Goal: Navigation & Orientation: Find specific page/section

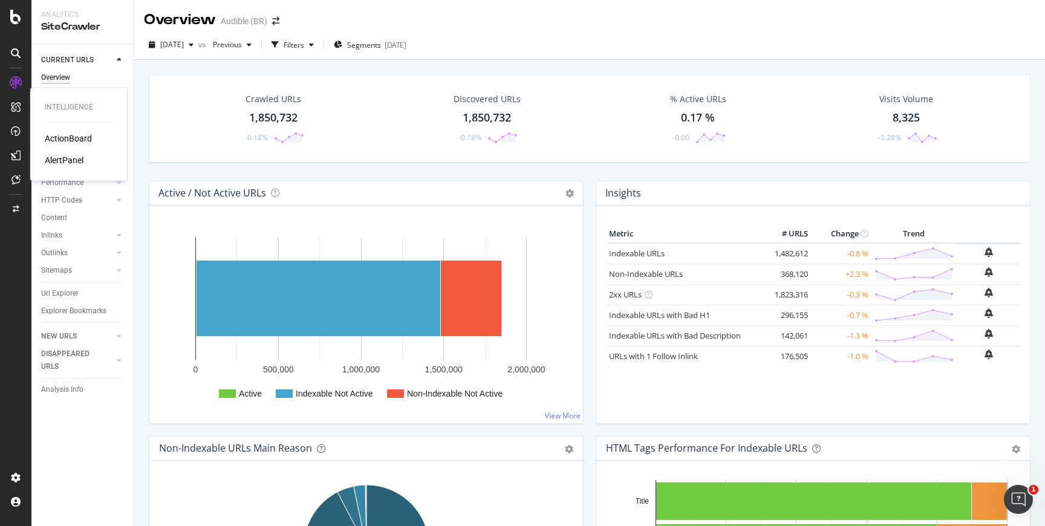
click at [56, 144] on div "ActionBoard" at bounding box center [68, 138] width 47 height 12
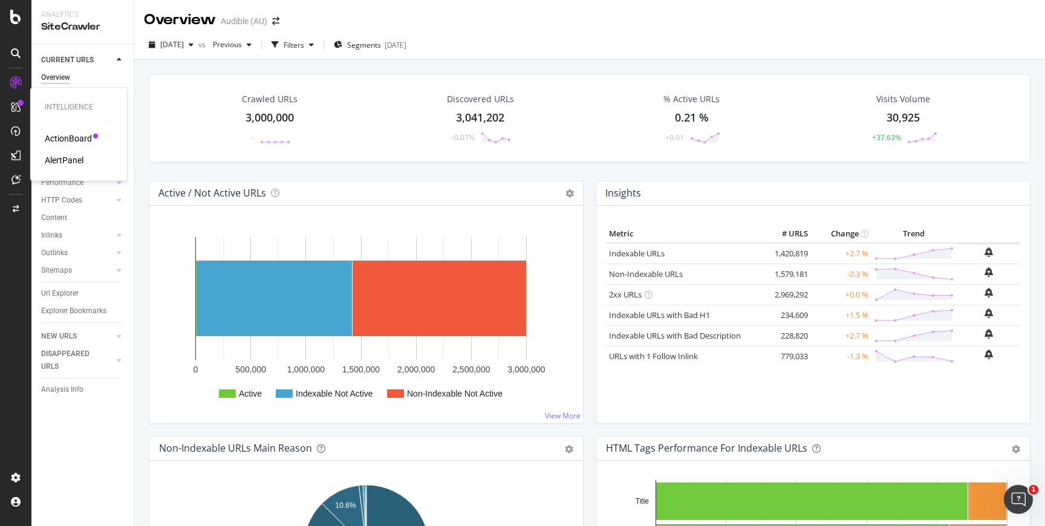
click at [48, 130] on div "Intelligence ActionBoard AlertPanel" at bounding box center [78, 134] width 87 height 88
click at [48, 140] on div "ActionBoard" at bounding box center [68, 138] width 47 height 12
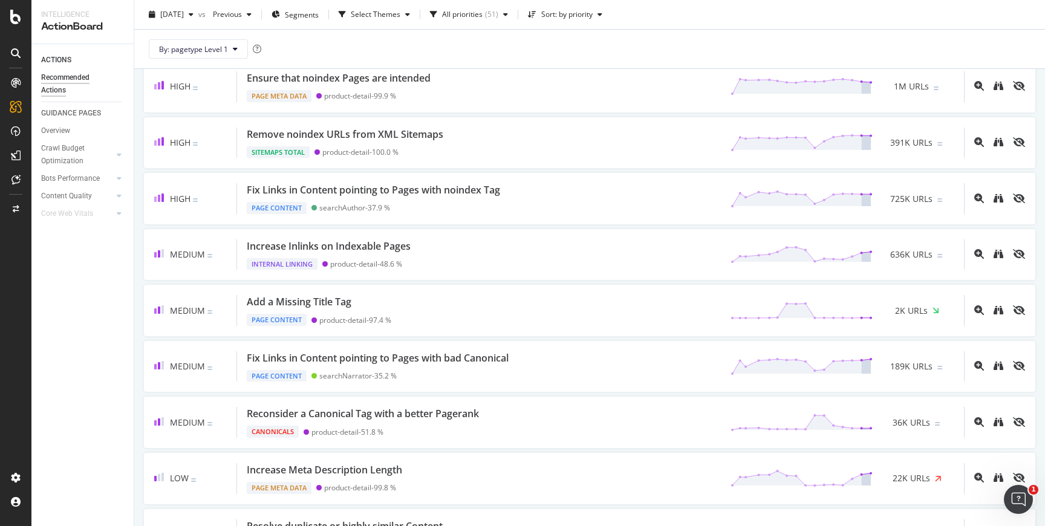
scroll to position [617, 0]
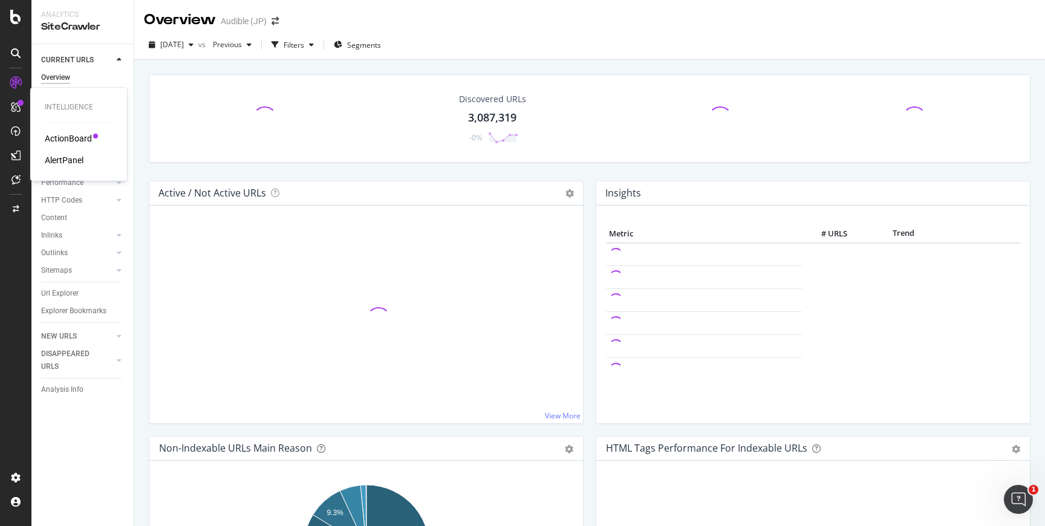
click at [54, 137] on div "ActionBoard" at bounding box center [68, 138] width 47 height 12
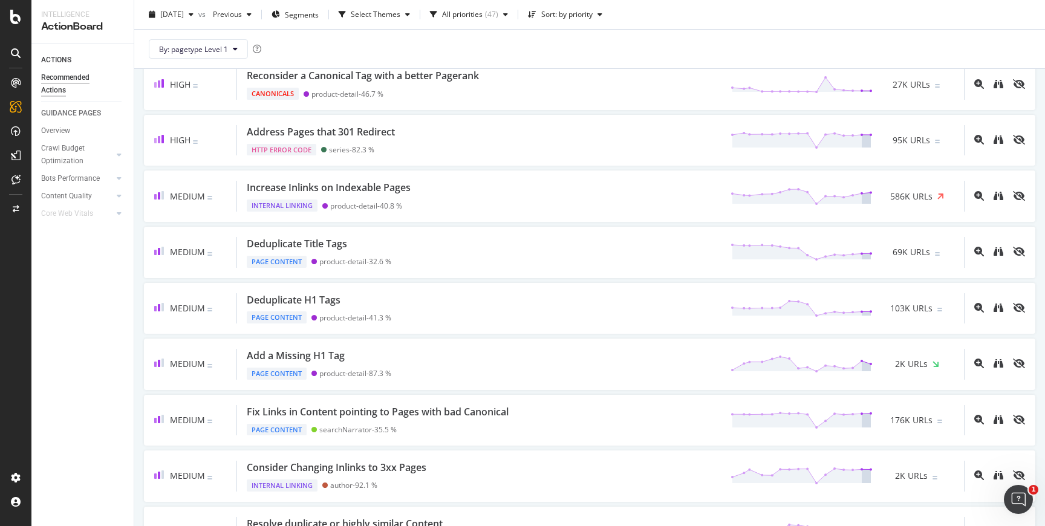
scroll to position [962, 0]
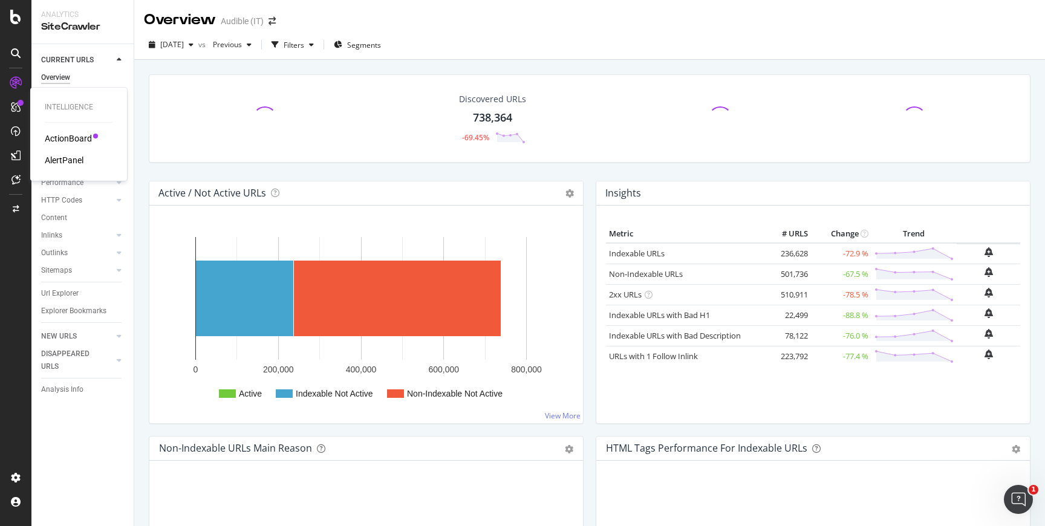
click at [53, 135] on div "ActionBoard" at bounding box center [68, 138] width 47 height 12
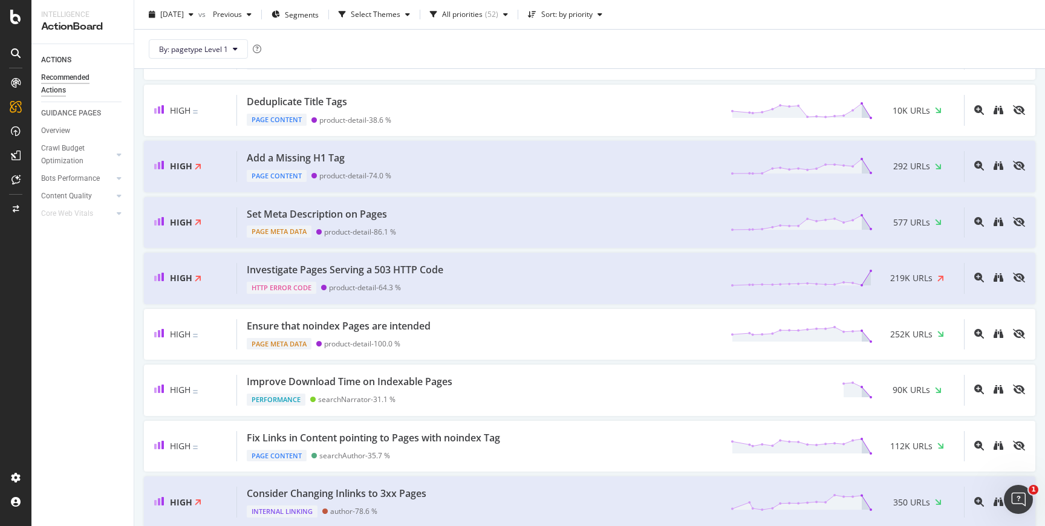
scroll to position [281, 0]
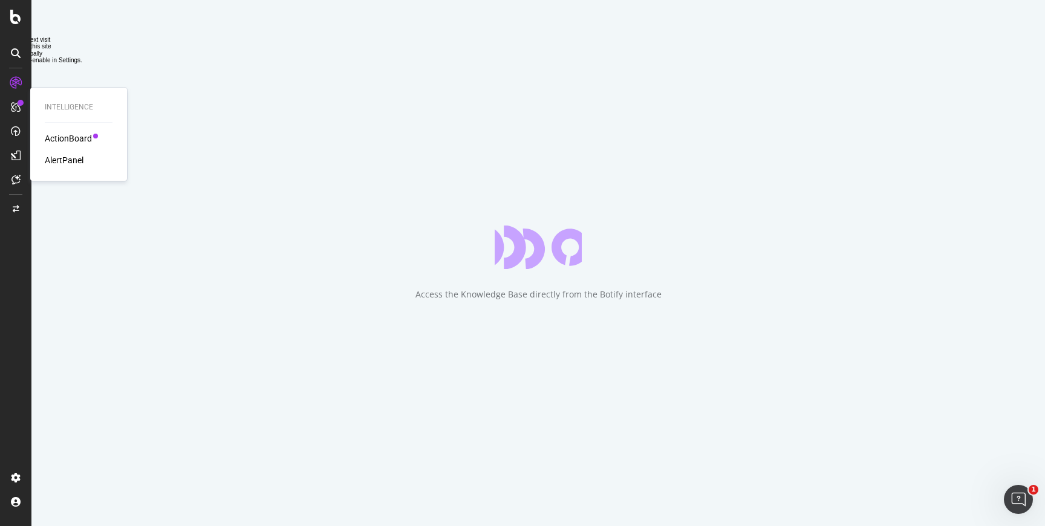
click at [85, 136] on div "ActionBoard" at bounding box center [68, 138] width 47 height 12
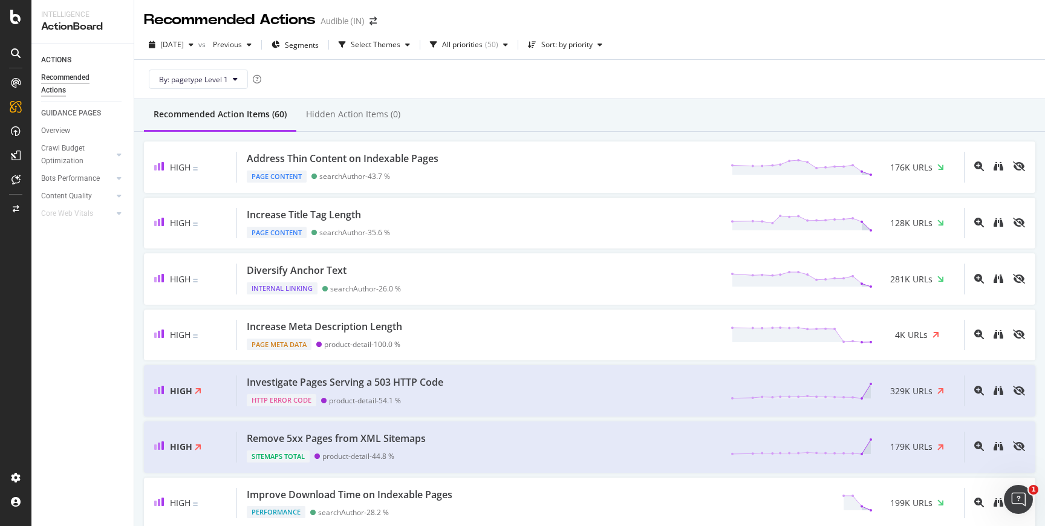
click at [526, 96] on div "By: pagetype Level 1" at bounding box center [590, 79] width 892 height 39
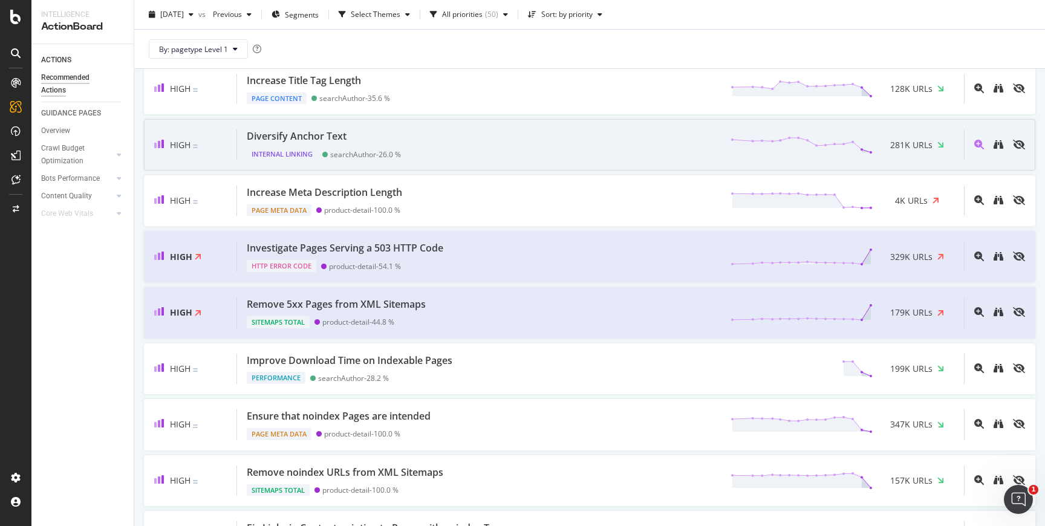
scroll to position [253, 0]
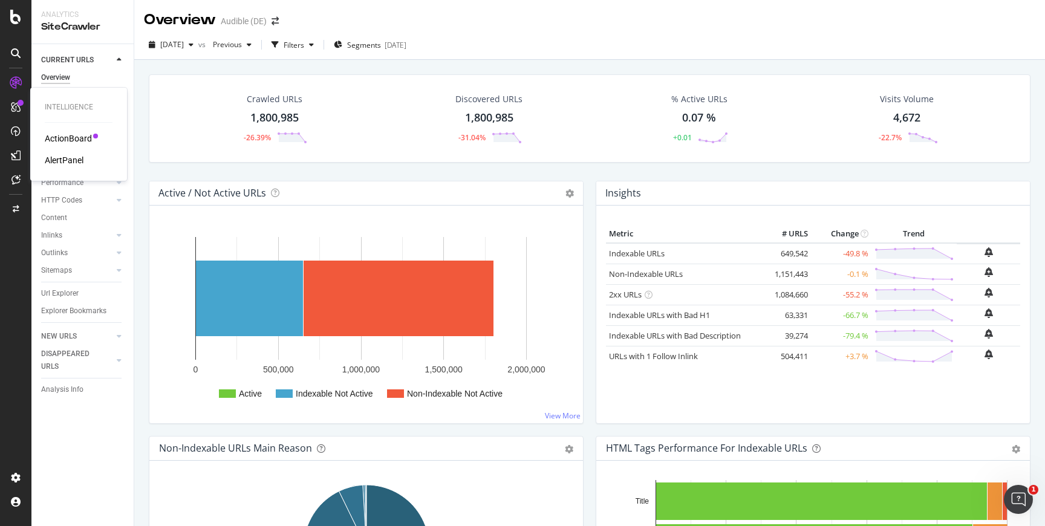
click at [76, 141] on div "ActionBoard" at bounding box center [68, 138] width 47 height 12
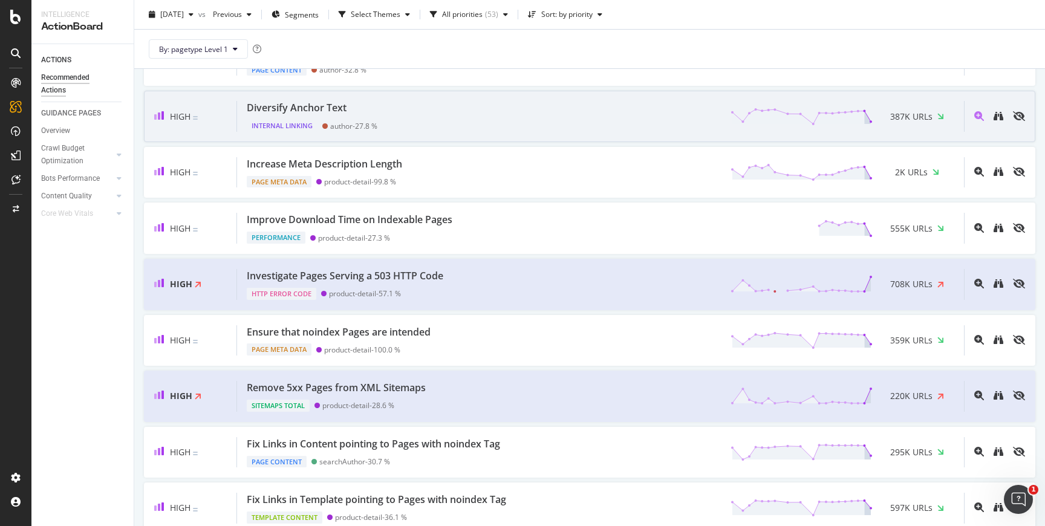
scroll to position [204, 0]
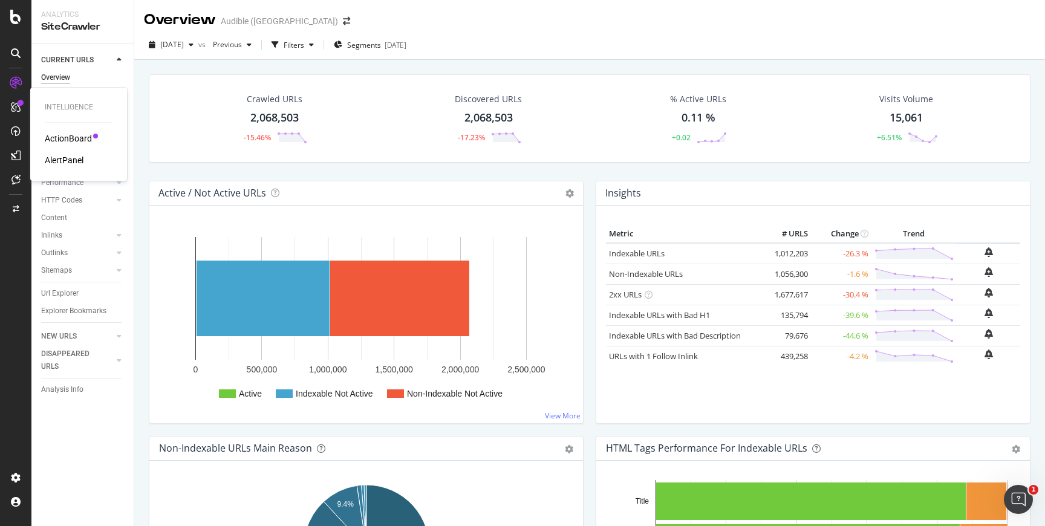
click at [58, 142] on div "ActionBoard" at bounding box center [68, 138] width 47 height 12
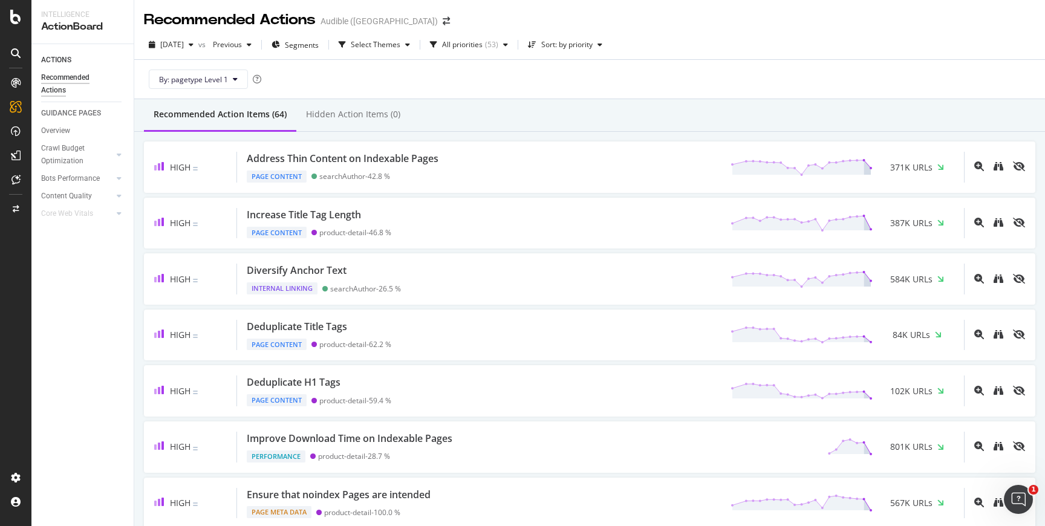
click at [459, 82] on div "By: pagetype Level 1" at bounding box center [590, 79] width 892 height 39
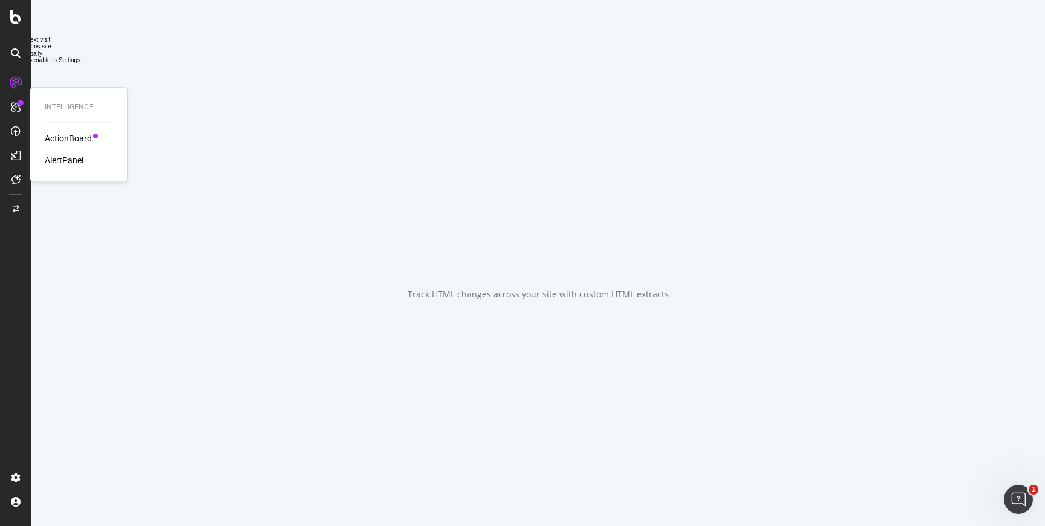
click at [64, 140] on div "ActionBoard" at bounding box center [68, 138] width 47 height 12
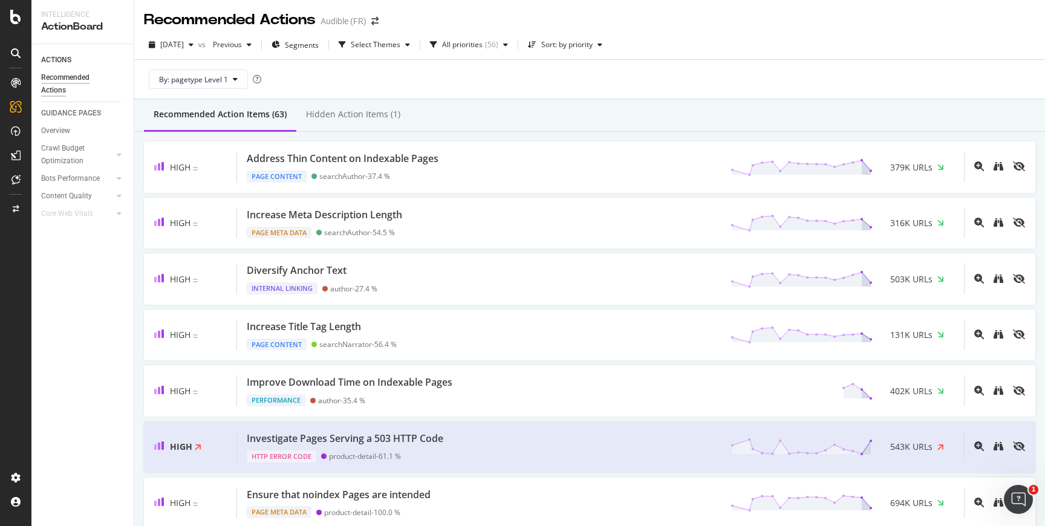
click at [474, 97] on div "By: pagetype Level 1" at bounding box center [590, 79] width 892 height 39
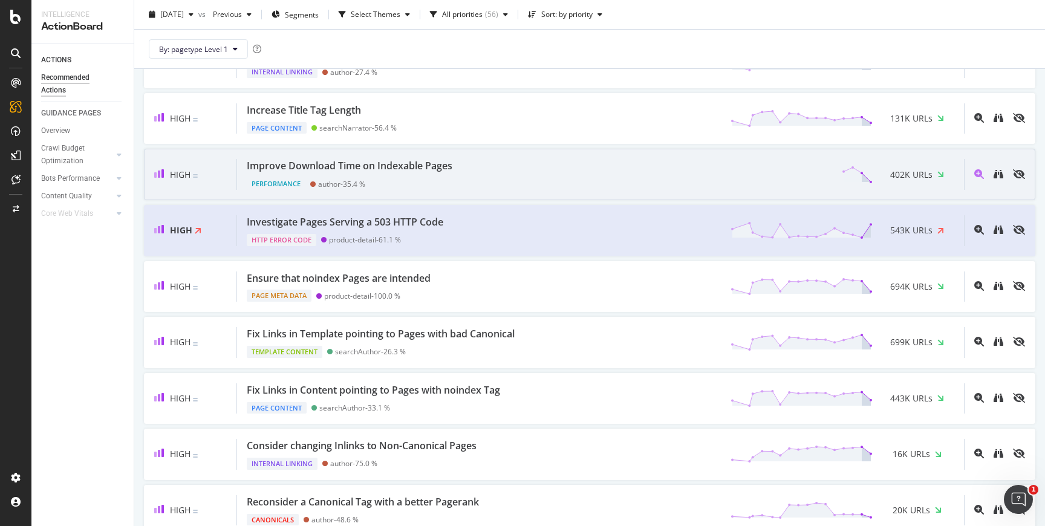
scroll to position [220, 0]
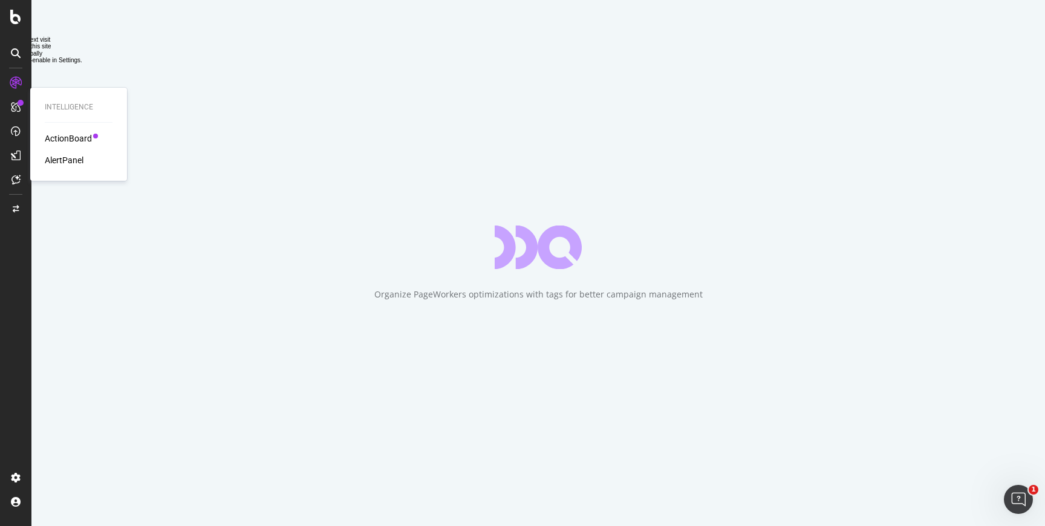
click at [71, 140] on div "ActionBoard" at bounding box center [68, 138] width 47 height 12
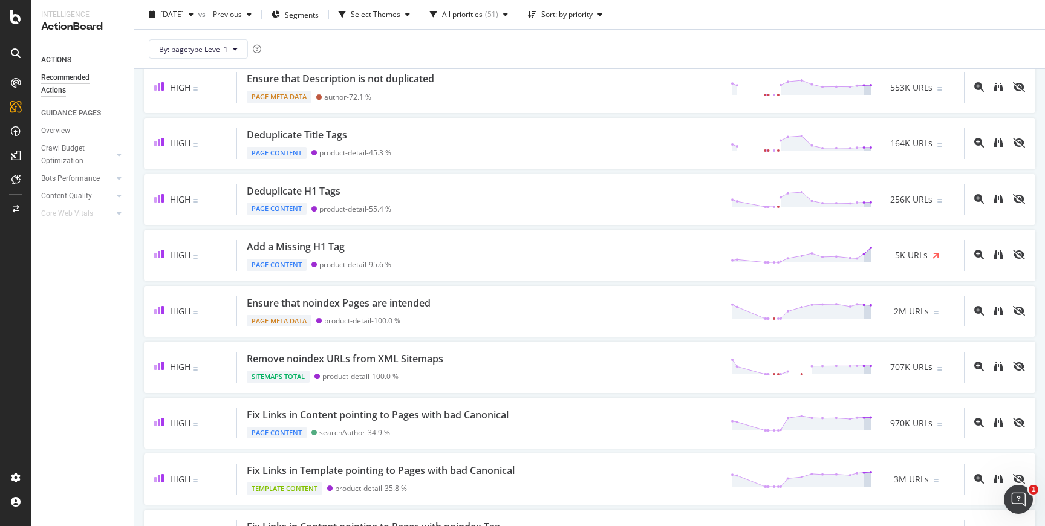
scroll to position [310, 0]
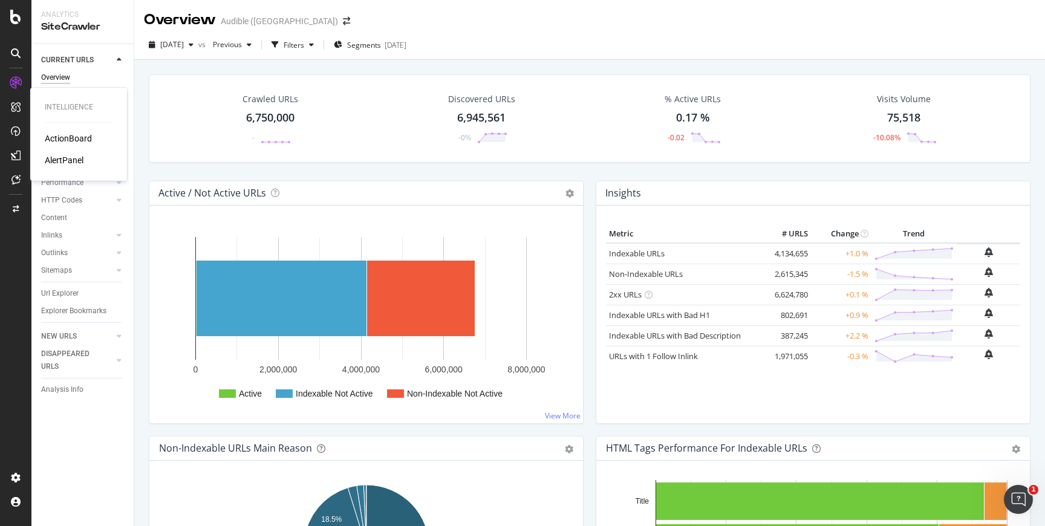
click at [66, 141] on div "ActionBoard" at bounding box center [68, 138] width 47 height 12
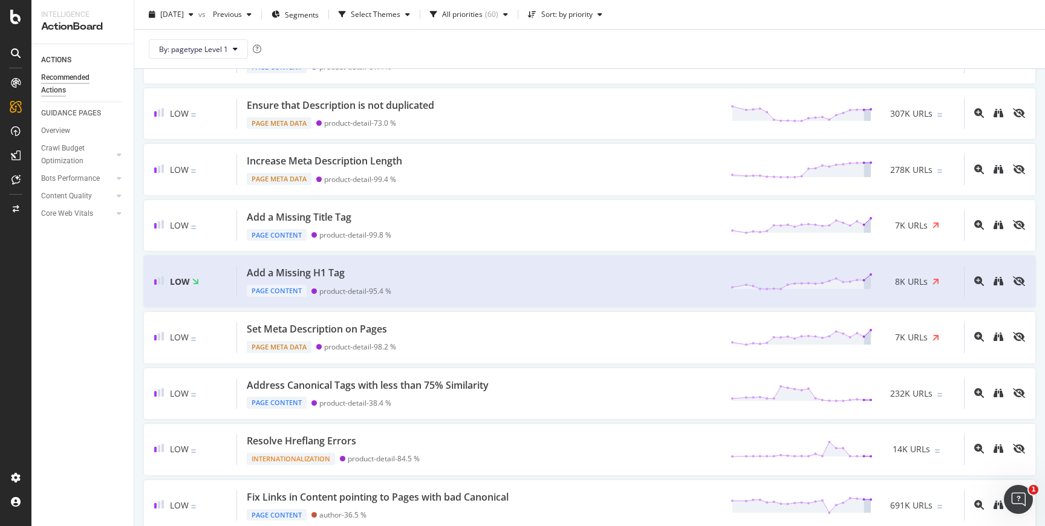
scroll to position [727, 0]
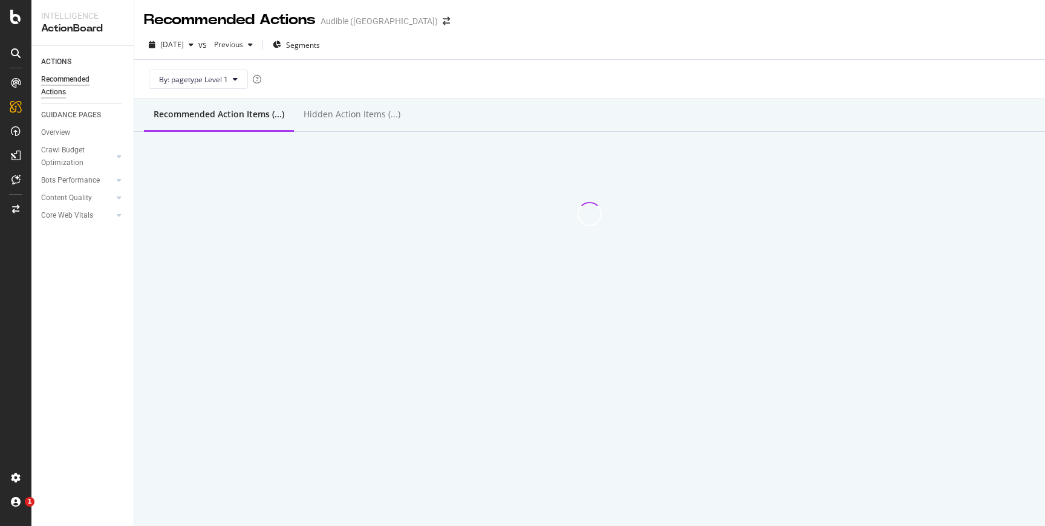
click at [351, 24] on div "Audible (US)" at bounding box center [379, 21] width 117 height 12
click at [438, 18] on span at bounding box center [446, 21] width 17 height 8
click at [443, 18] on icon "arrow-right-arrow-left" at bounding box center [446, 21] width 7 height 8
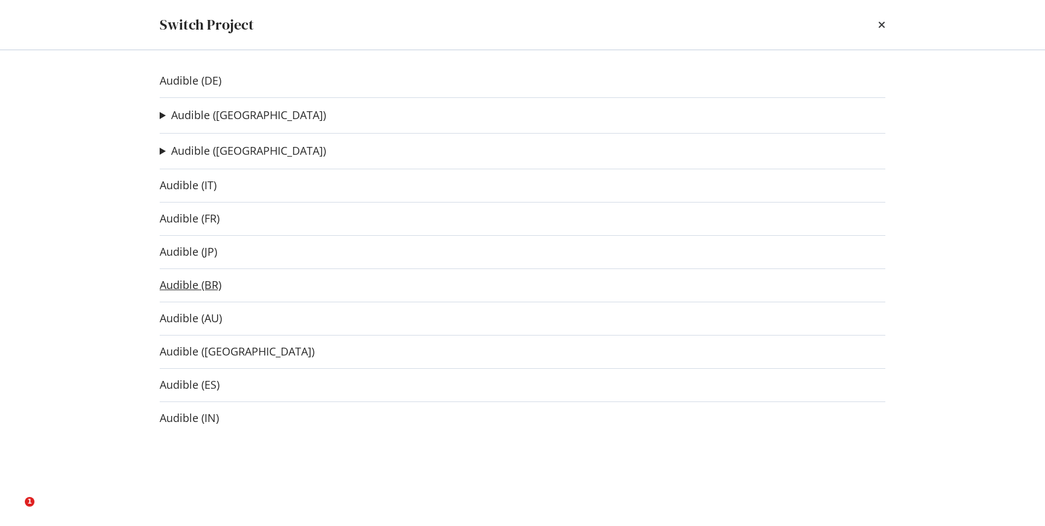
click at [209, 285] on link "Audible (BR)" at bounding box center [191, 285] width 62 height 13
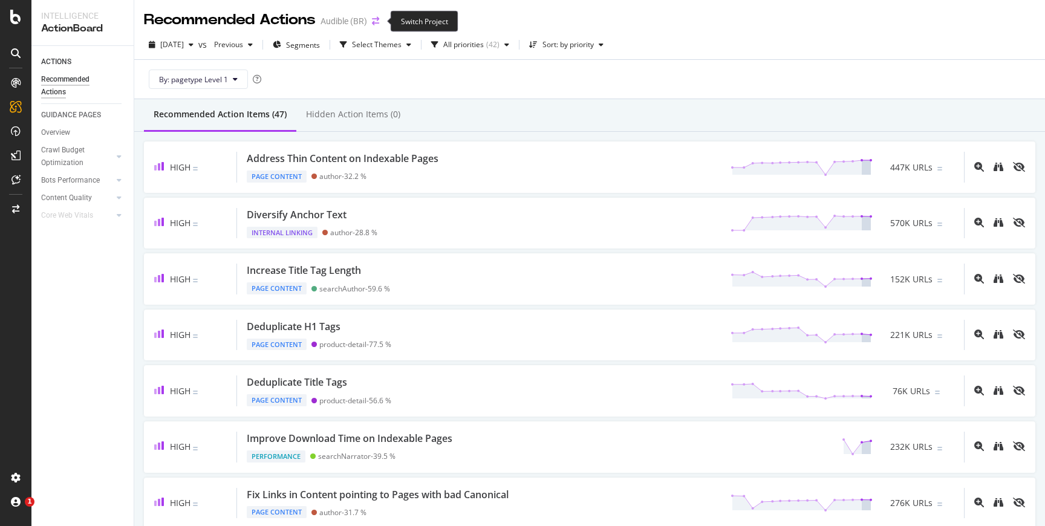
click at [377, 20] on icon "arrow-right-arrow-left" at bounding box center [375, 21] width 7 height 8
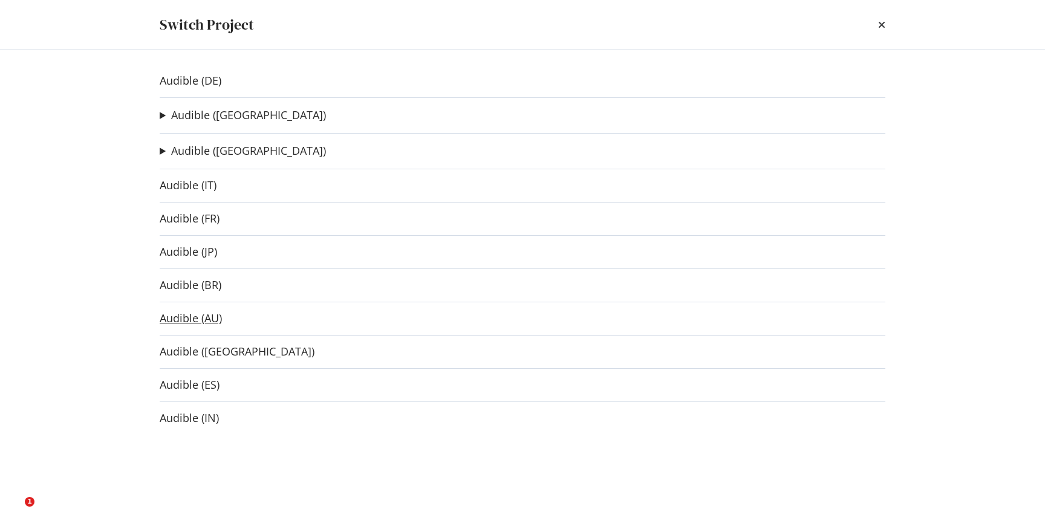
click at [215, 316] on link "Audible (AU)" at bounding box center [191, 318] width 62 height 13
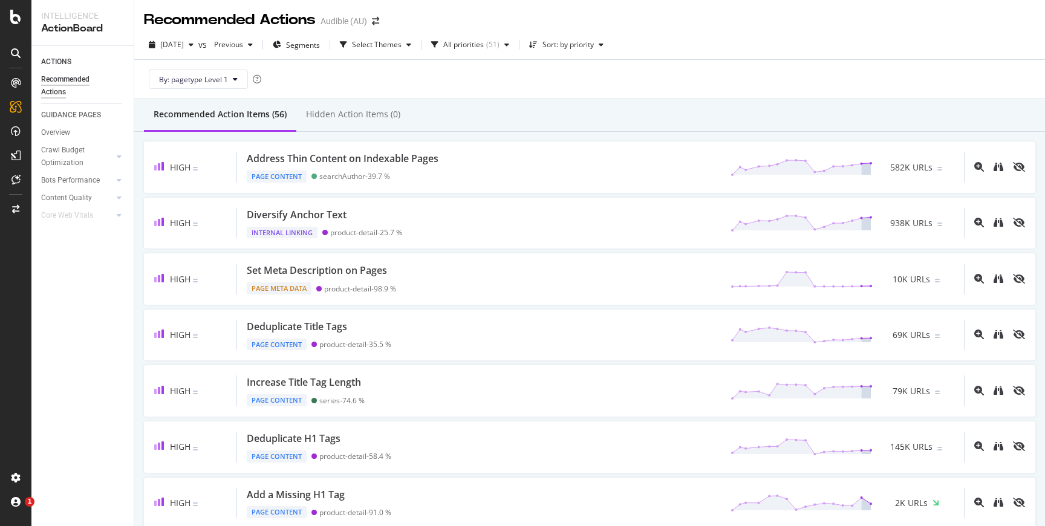
click at [495, 99] on div "2025 Aug. 30th vs Previous Segments Select Themes All priorities ( 51 ) Sort: b…" at bounding box center [589, 64] width 911 height 69
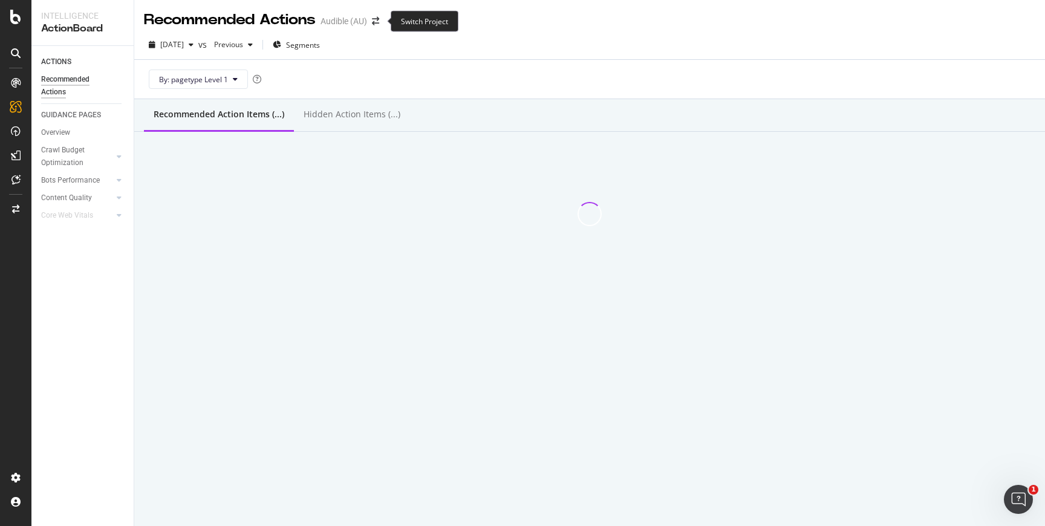
click at [382, 21] on span at bounding box center [375, 21] width 17 height 8
click at [378, 16] on div "Recommended Actions Audible (AU)" at bounding box center [267, 20] width 247 height 21
click at [380, 16] on div "Recommended Actions Audible (AU)" at bounding box center [267, 20] width 247 height 21
click at [378, 21] on icon "arrow-right-arrow-left" at bounding box center [375, 21] width 7 height 8
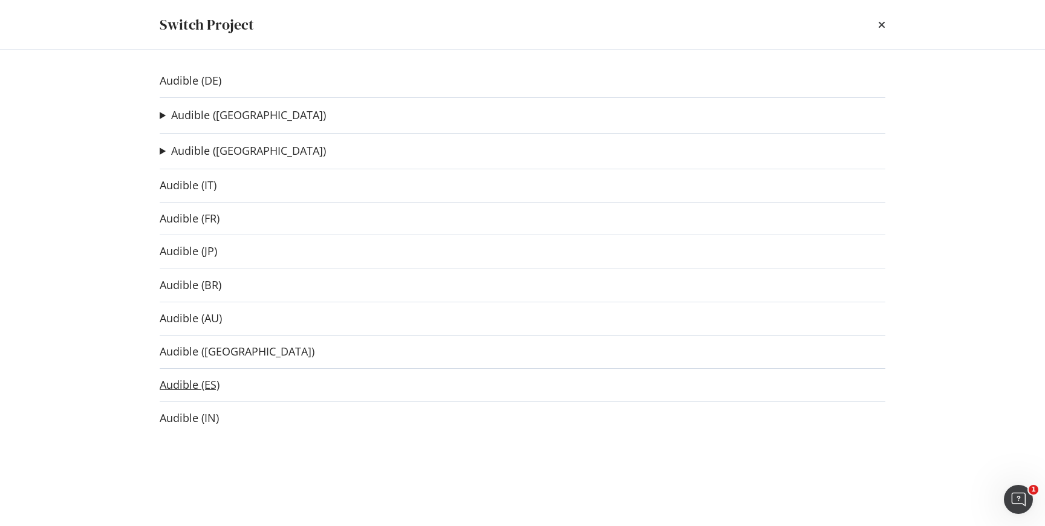
click at [210, 385] on link "Audible (ES)" at bounding box center [190, 385] width 60 height 13
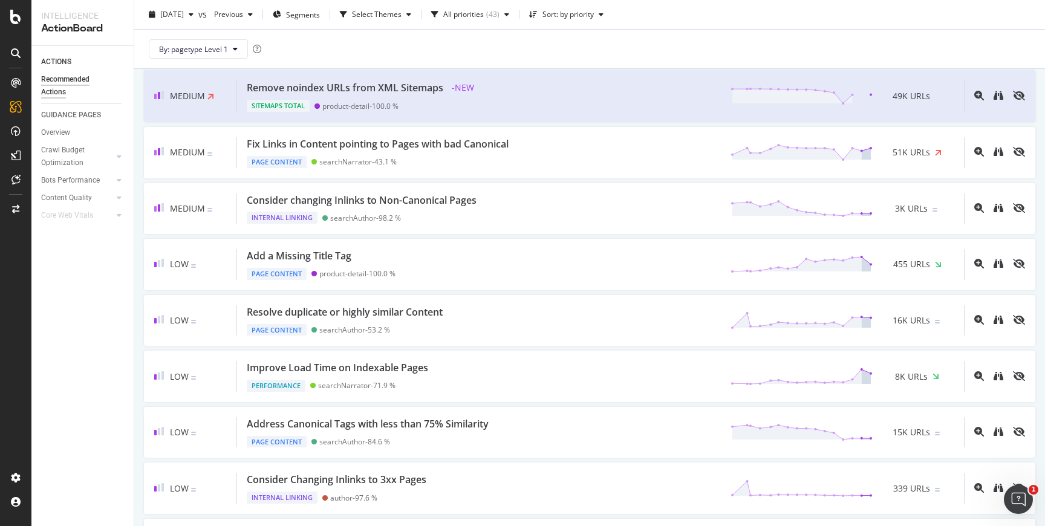
scroll to position [800, 0]
